Goal: Task Accomplishment & Management: Manage account settings

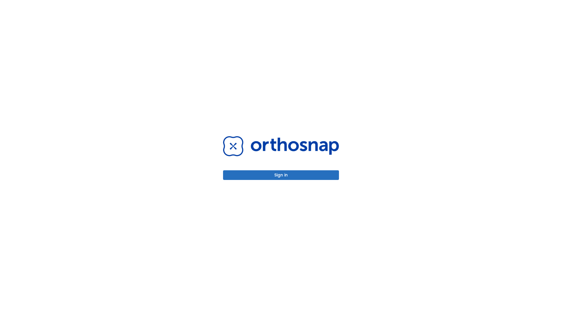
click at [281, 175] on button "Sign in" at bounding box center [281, 175] width 116 height 10
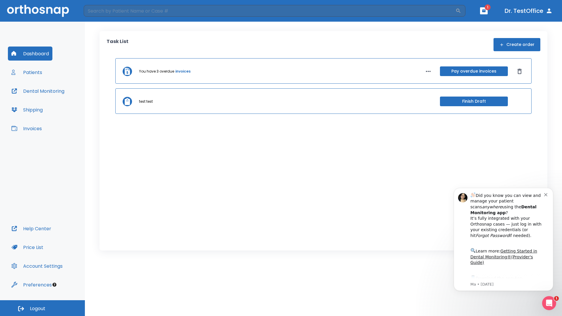
click at [42, 308] on span "Logout" at bounding box center [38, 308] width 16 height 6
